Goal: Transaction & Acquisition: Purchase product/service

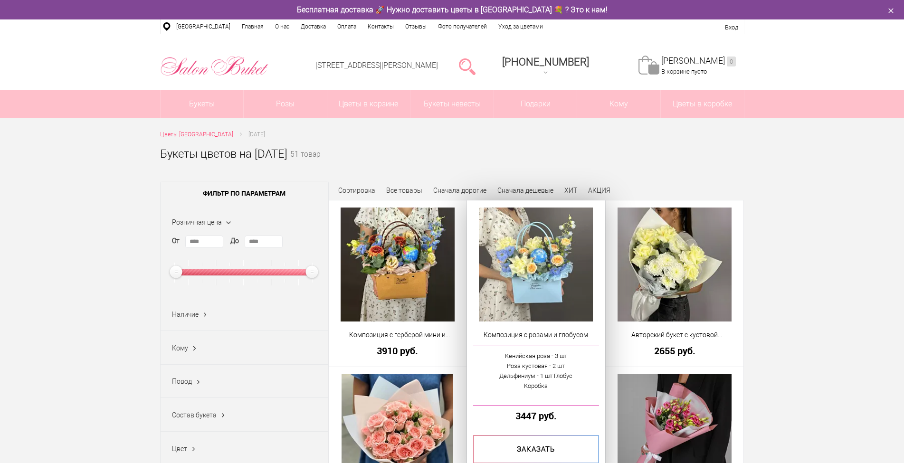
drag, startPoint x: 397, startPoint y: 236, endPoint x: 568, endPoint y: 280, distance: 176.1
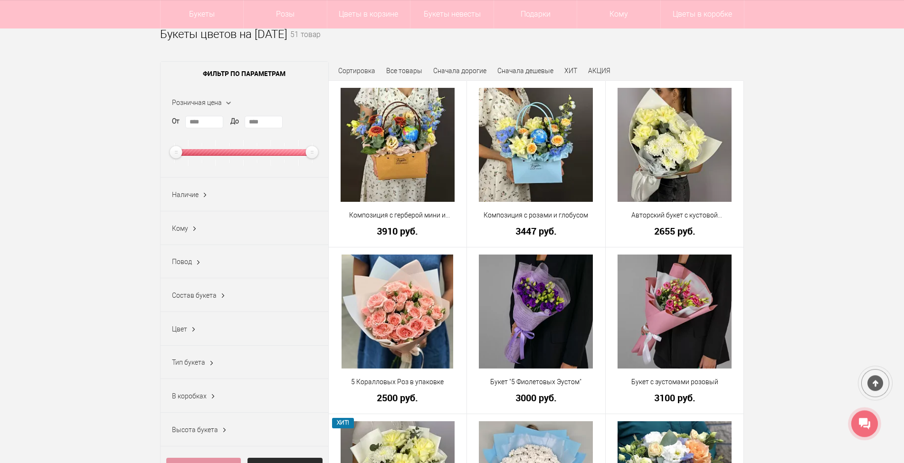
scroll to position [97, 0]
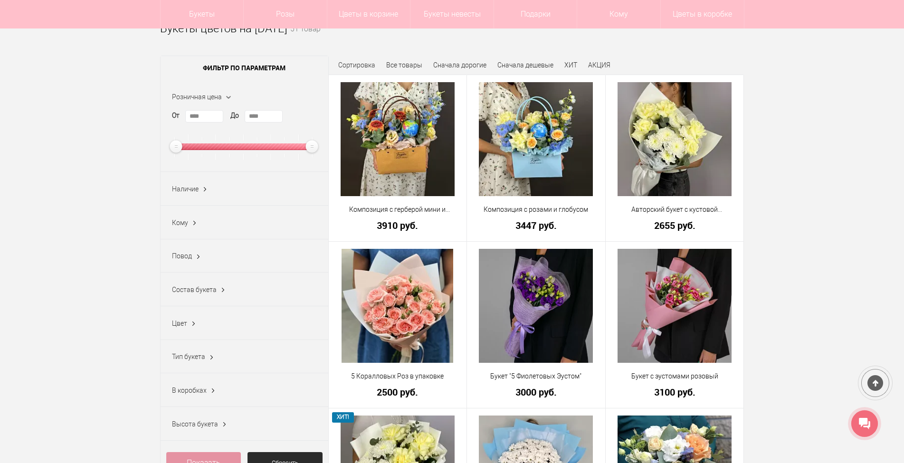
click at [222, 291] on ins at bounding box center [223, 290] width 10 height 12
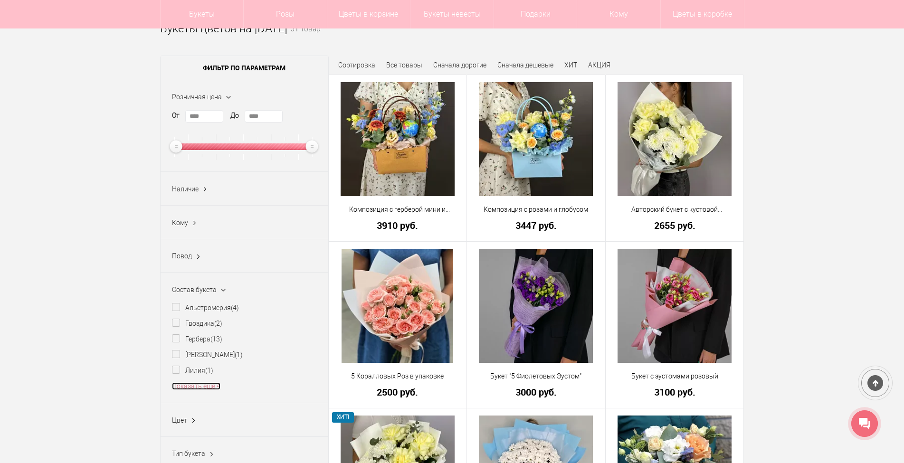
click at [207, 388] on link "Показать еще 4" at bounding box center [196, 386] width 48 height 8
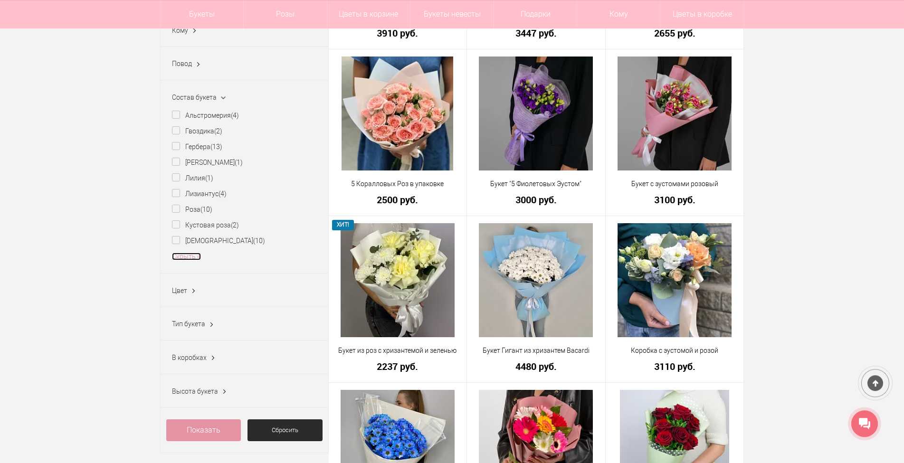
scroll to position [291, 0]
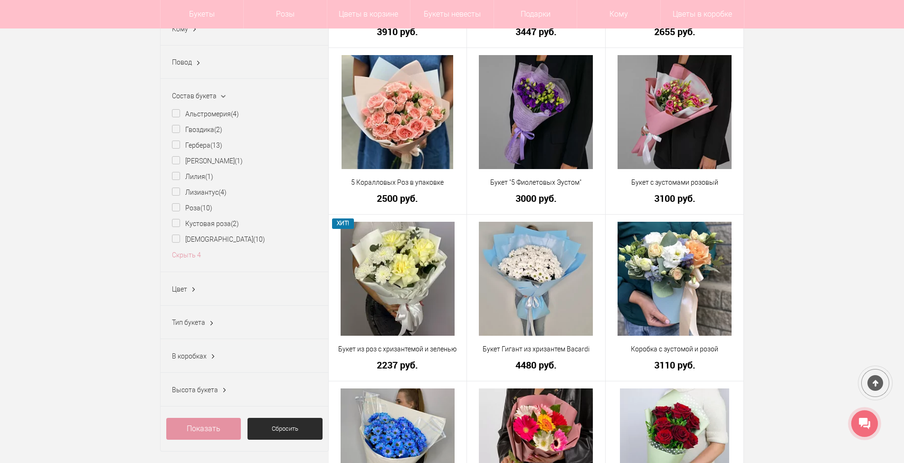
click at [202, 325] on span "Тип букета" at bounding box center [188, 323] width 33 height 8
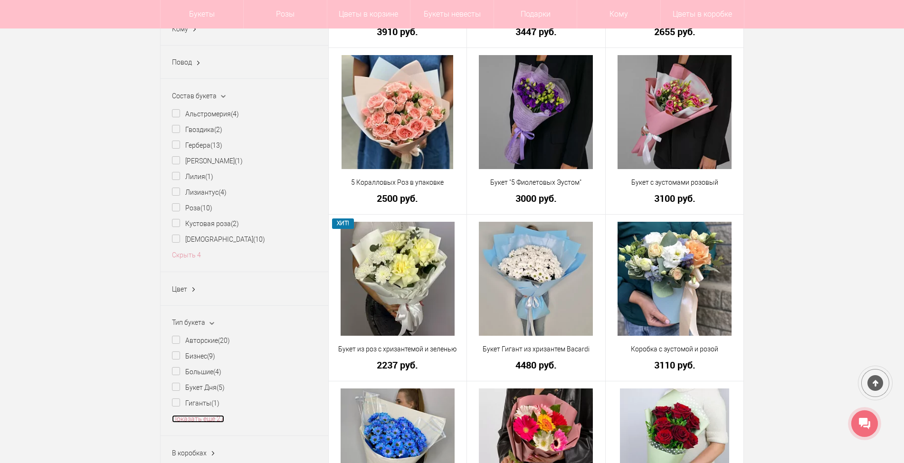
click at [203, 423] on link "Показать еще 27" at bounding box center [198, 419] width 52 height 8
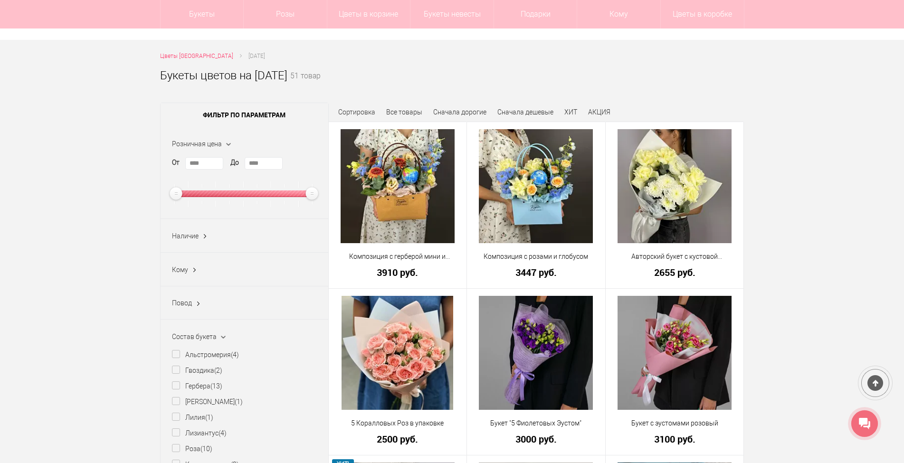
scroll to position [48, 0]
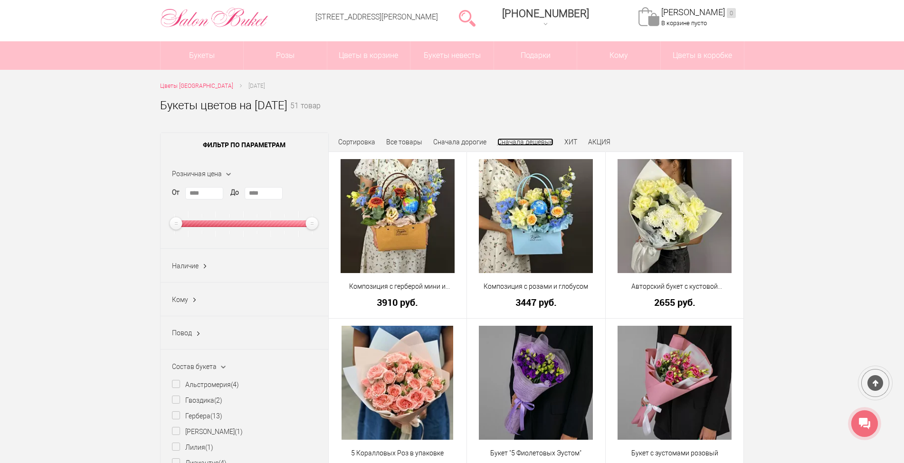
click at [526, 140] on link "Сначала дешевые" at bounding box center [525, 142] width 56 height 8
